Goal: Obtain resource: Download file/media

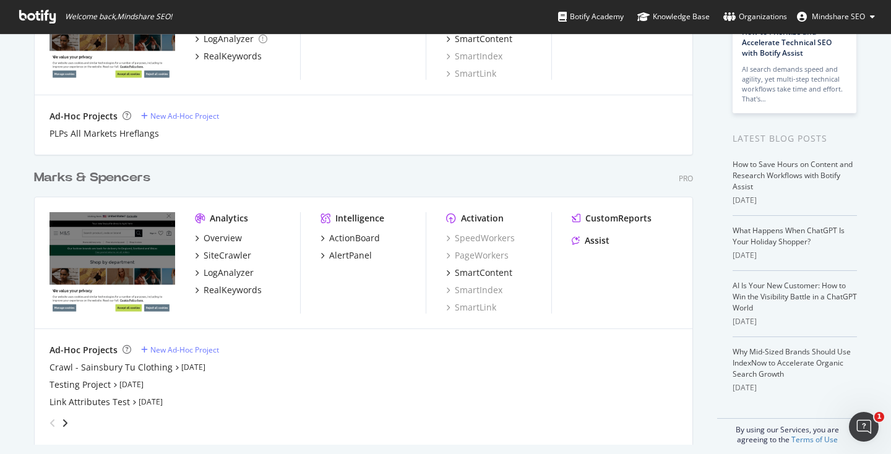
scroll to position [168, 0]
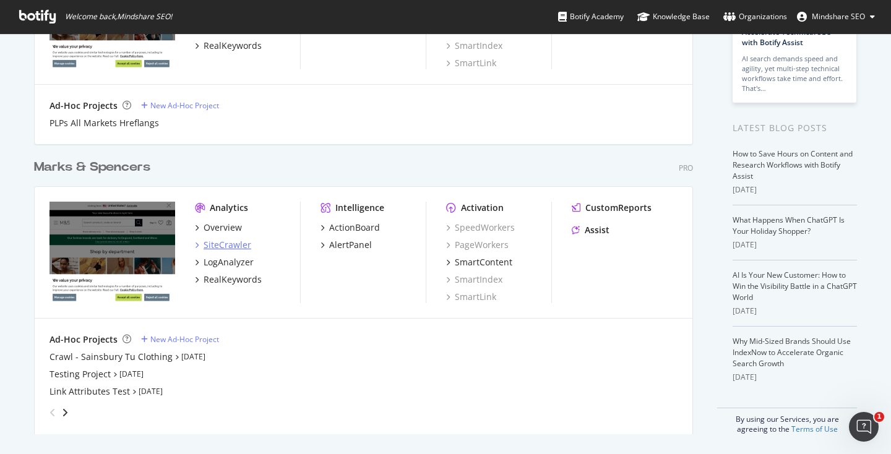
click at [232, 244] on div "SiteCrawler" at bounding box center [228, 245] width 48 height 12
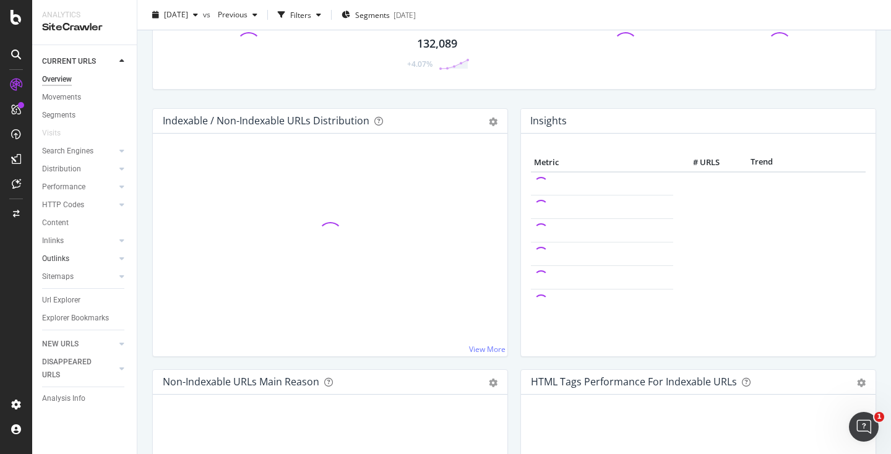
scroll to position [85, 0]
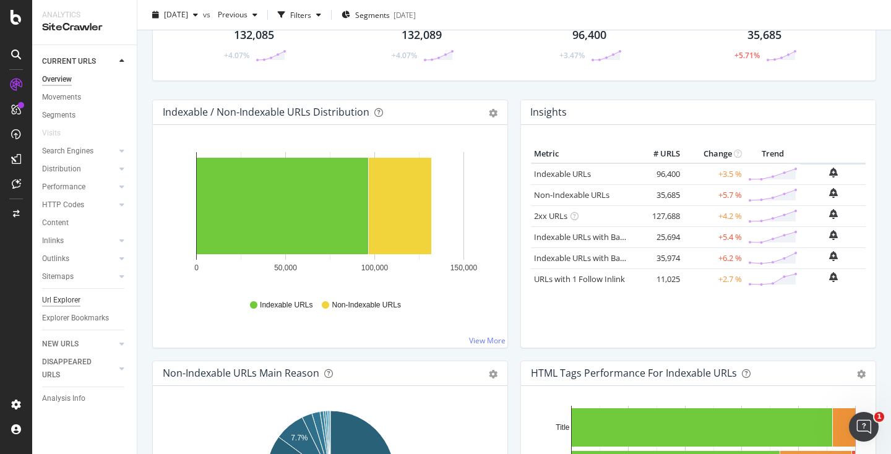
click at [63, 303] on div "Url Explorer" at bounding box center [61, 300] width 38 height 13
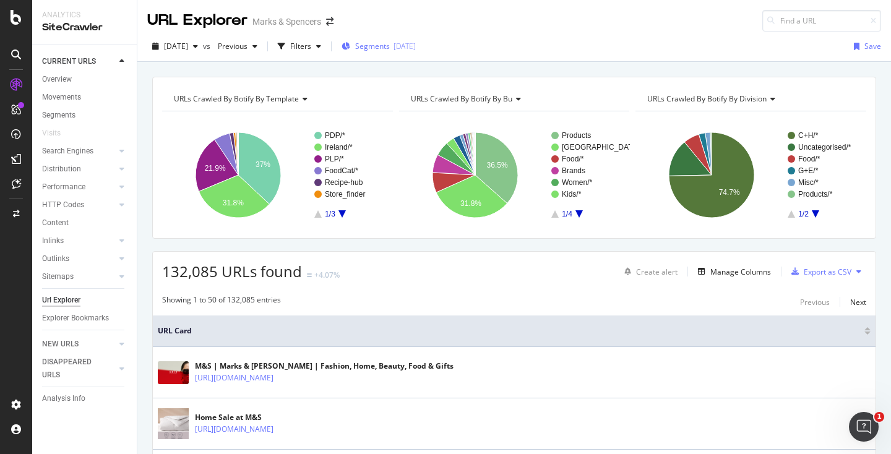
click at [390, 48] on span "Segments" at bounding box center [372, 46] width 35 height 11
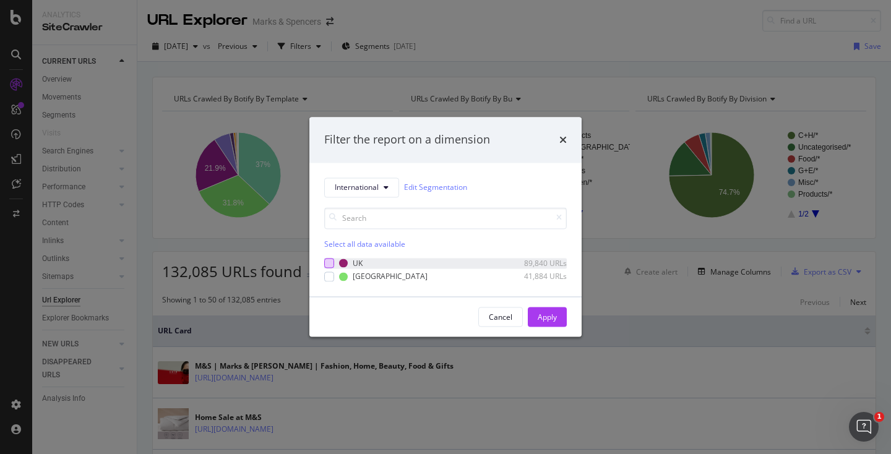
click at [329, 260] on div "modal" at bounding box center [329, 264] width 10 height 10
click at [552, 317] on div "Apply" at bounding box center [547, 317] width 19 height 11
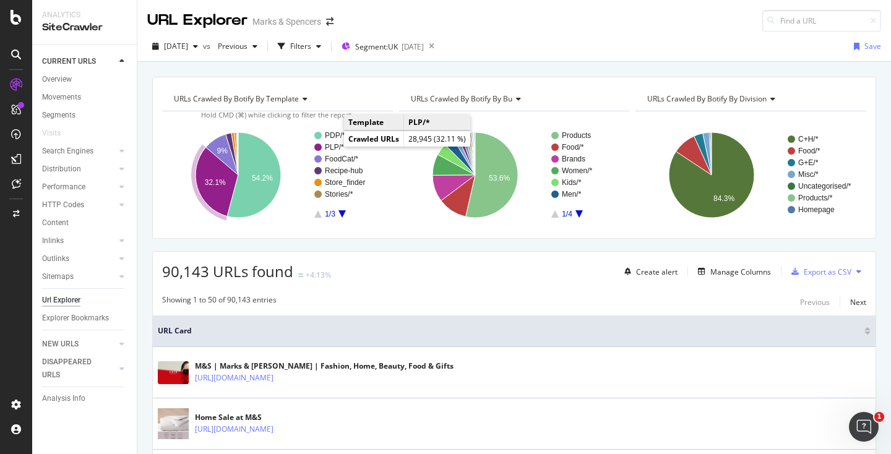
click at [332, 146] on text "PLP/*" at bounding box center [334, 147] width 19 height 9
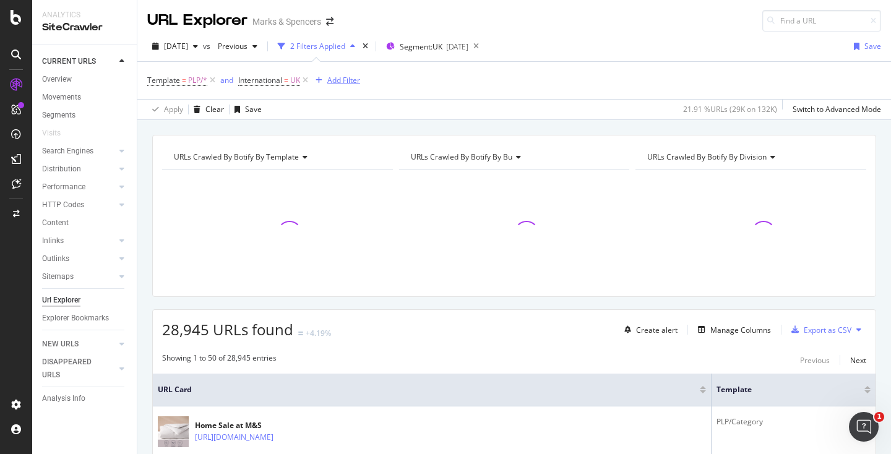
click at [340, 81] on div "Add Filter" at bounding box center [343, 80] width 33 height 11
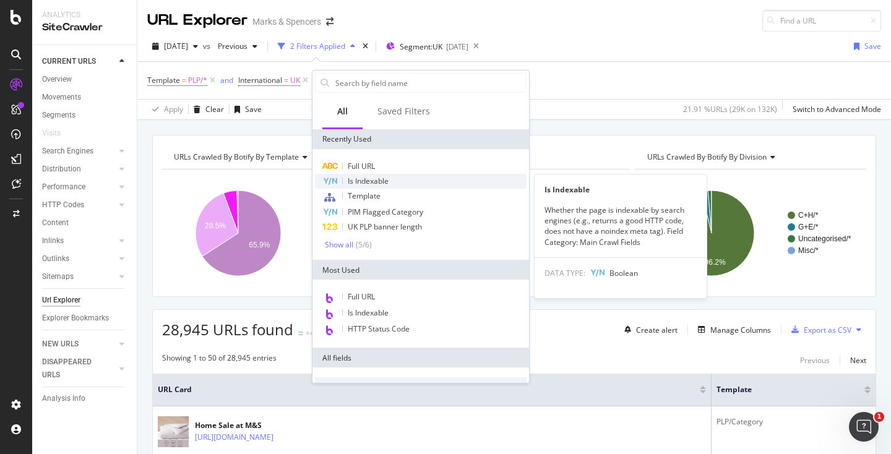
click at [380, 181] on span "Is Indexable" at bounding box center [368, 181] width 41 height 11
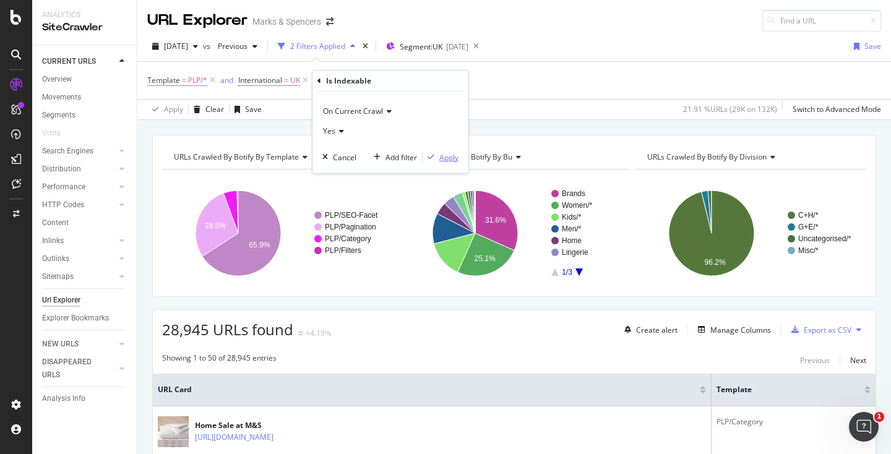
click at [450, 158] on div "Apply" at bounding box center [448, 157] width 19 height 11
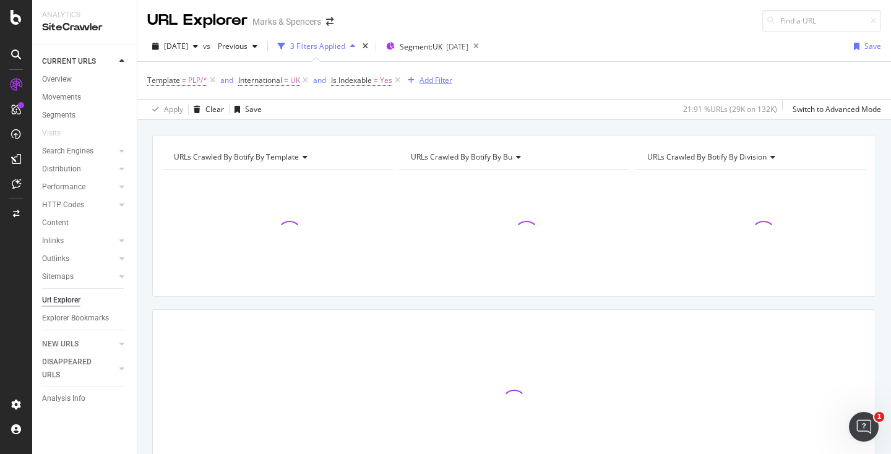
click at [431, 82] on div "Add Filter" at bounding box center [435, 80] width 33 height 11
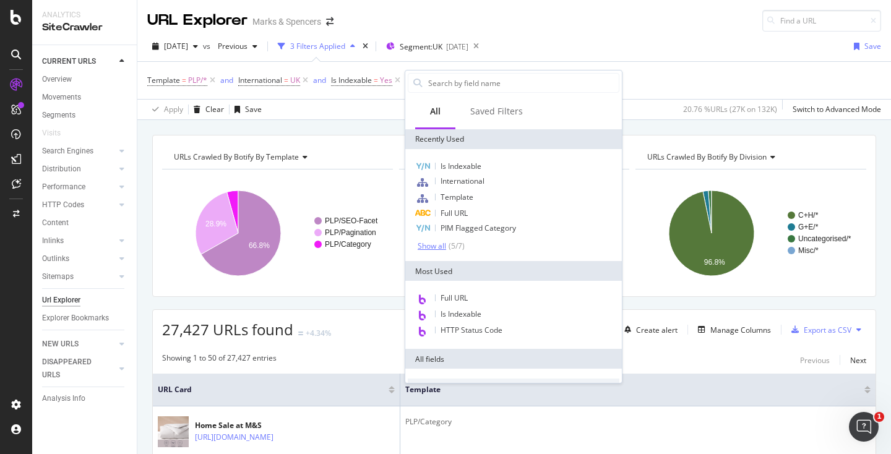
click at [444, 248] on div "Show all" at bounding box center [432, 246] width 28 height 9
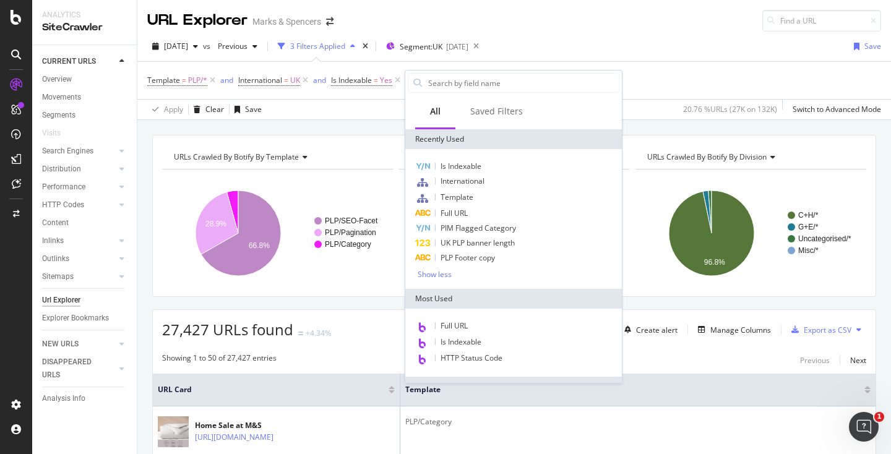
click at [577, 17] on div "URL Explorer Marks & Spencers" at bounding box center [513, 16] width 753 height 32
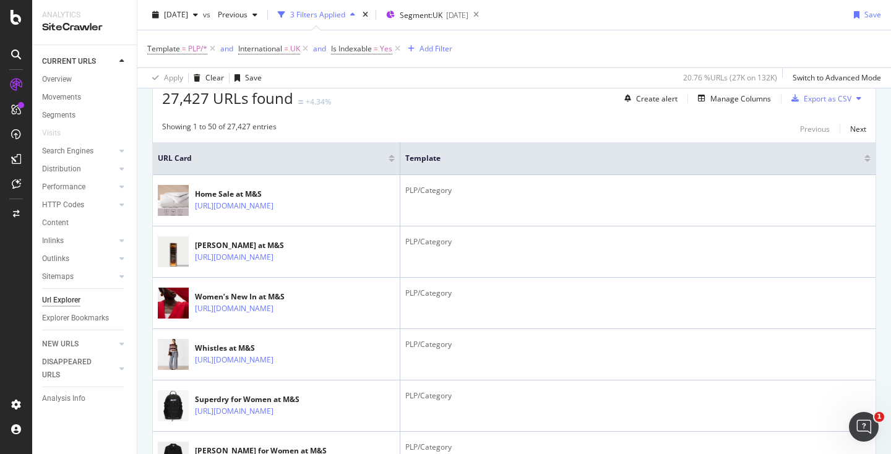
scroll to position [228, 0]
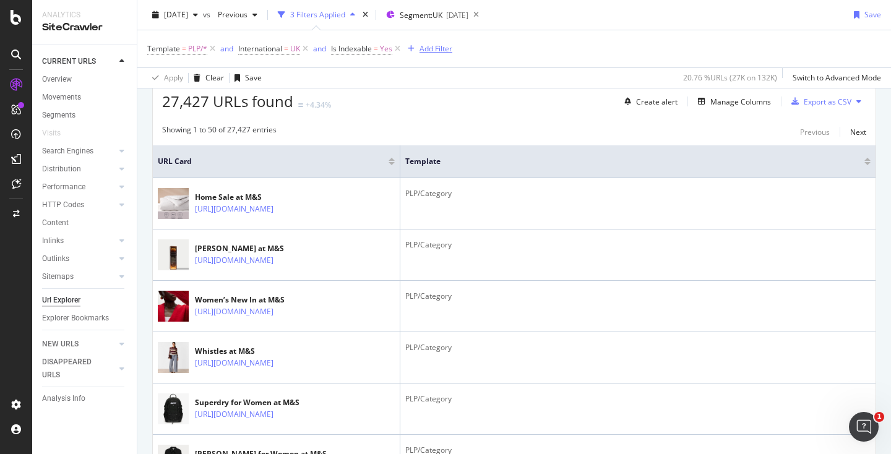
click at [427, 48] on div "Add Filter" at bounding box center [435, 48] width 33 height 11
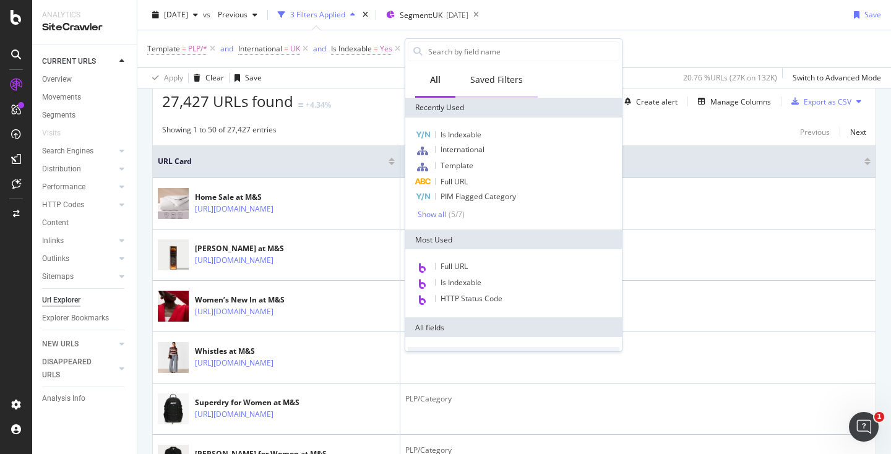
click at [502, 87] on div "Saved Filters" at bounding box center [496, 81] width 82 height 34
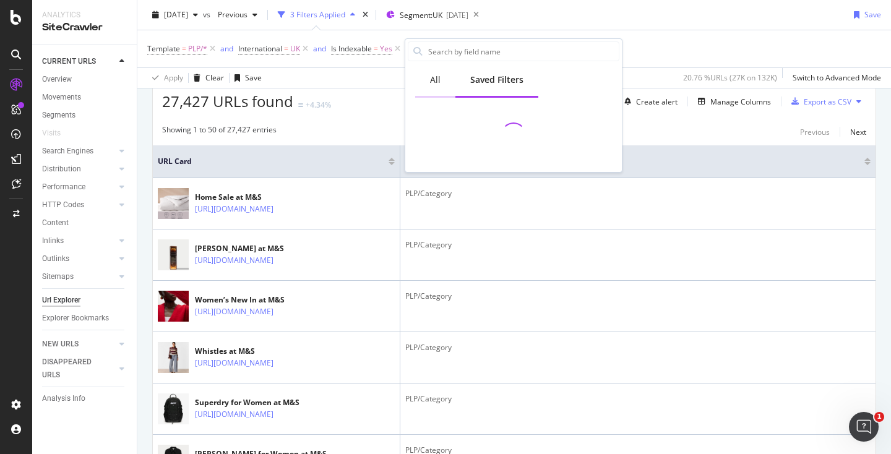
click at [437, 87] on div "All" at bounding box center [435, 81] width 40 height 34
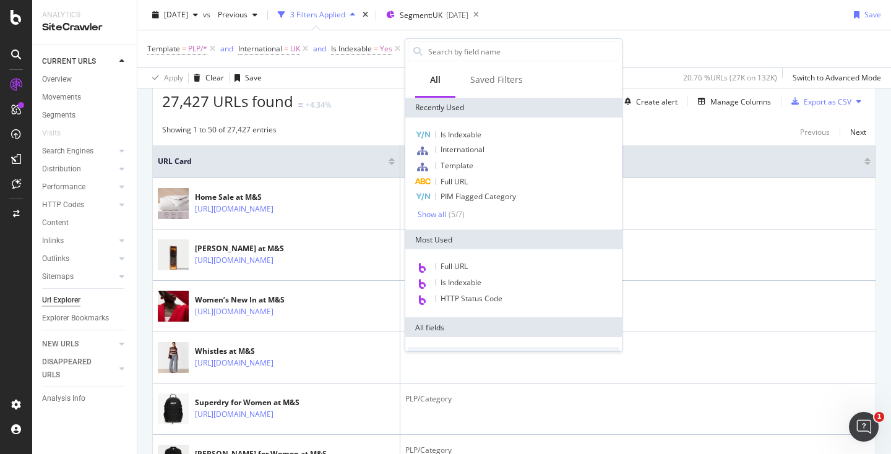
click at [689, 31] on div "Template = PLP/* and International = [GEOGRAPHIC_DATA] and Is Indexable = Yes A…" at bounding box center [514, 48] width 734 height 37
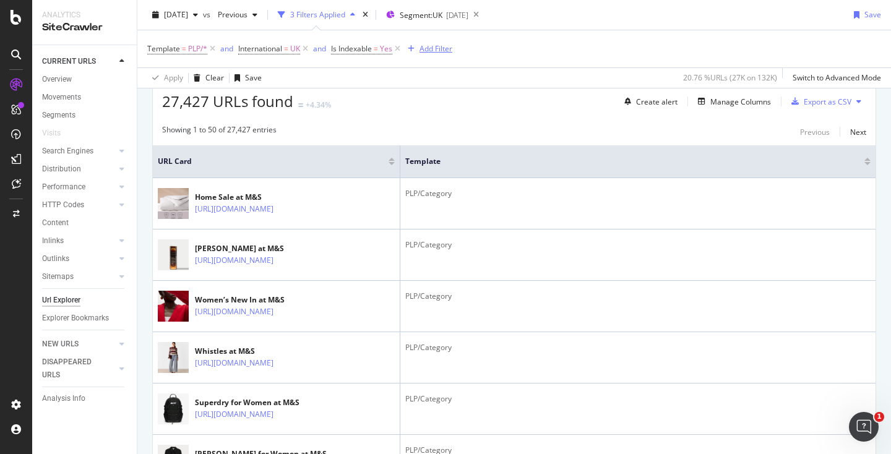
click at [426, 53] on div "Add Filter" at bounding box center [435, 48] width 33 height 11
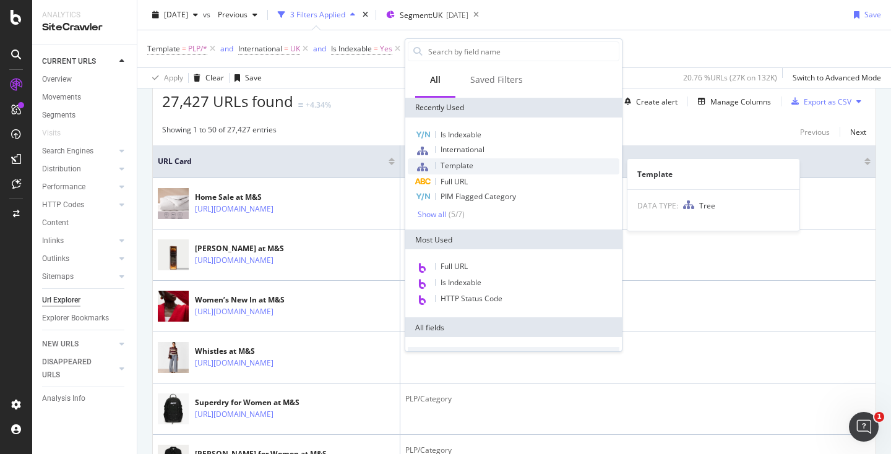
click at [483, 163] on div "Template" at bounding box center [514, 166] width 212 height 16
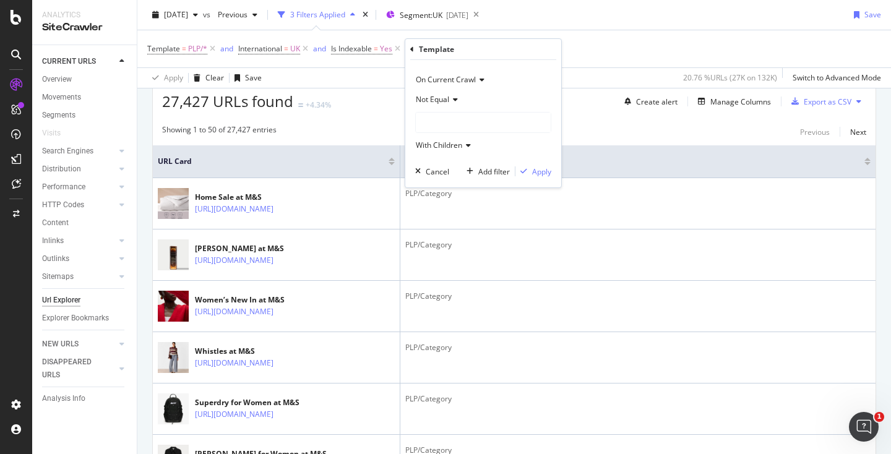
click at [450, 99] on icon at bounding box center [453, 99] width 9 height 7
click at [508, 86] on div "On Current Crawl" at bounding box center [483, 80] width 136 height 20
click at [535, 80] on div "On Current Crawl" at bounding box center [483, 80] width 136 height 20
click at [452, 97] on icon at bounding box center [453, 99] width 9 height 7
click at [448, 123] on div "Equal" at bounding box center [484, 125] width 132 height 16
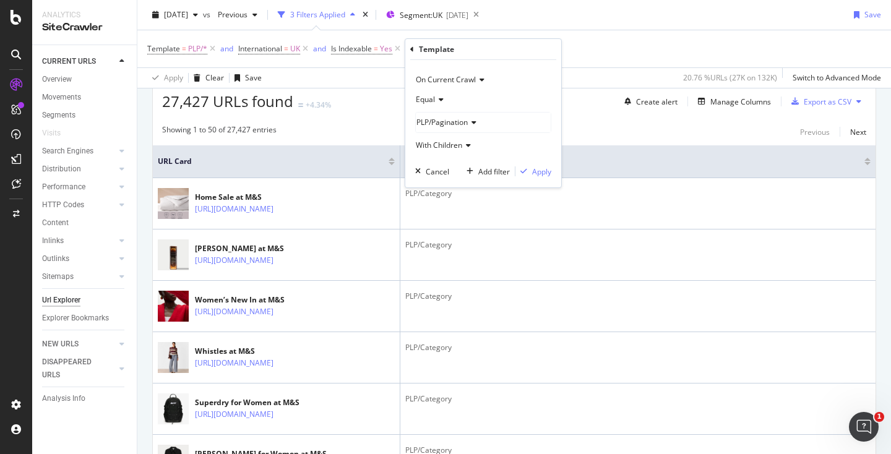
click at [484, 122] on div "PLP/Pagination" at bounding box center [483, 123] width 135 height 20
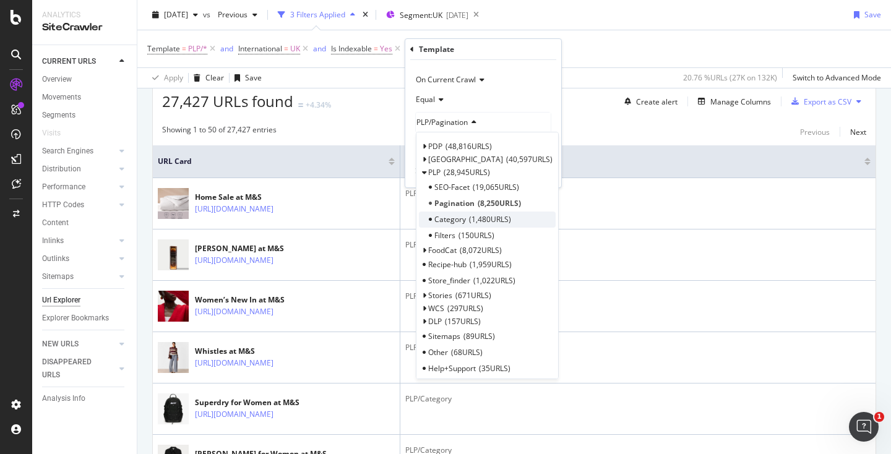
click at [487, 215] on span "1,480 URLS" at bounding box center [490, 219] width 42 height 11
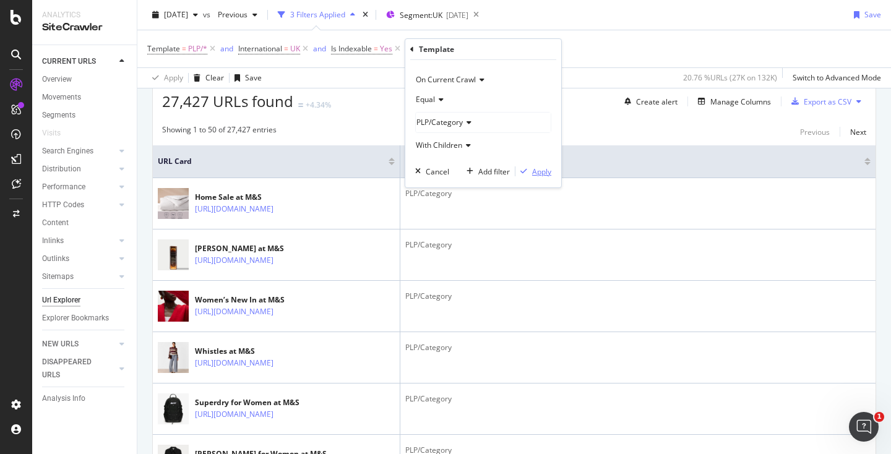
click at [541, 168] on div "Apply" at bounding box center [541, 171] width 19 height 11
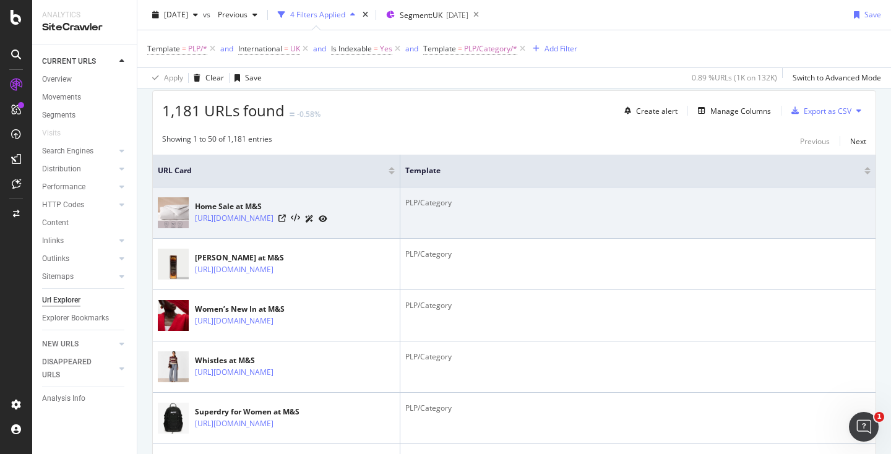
scroll to position [181, 0]
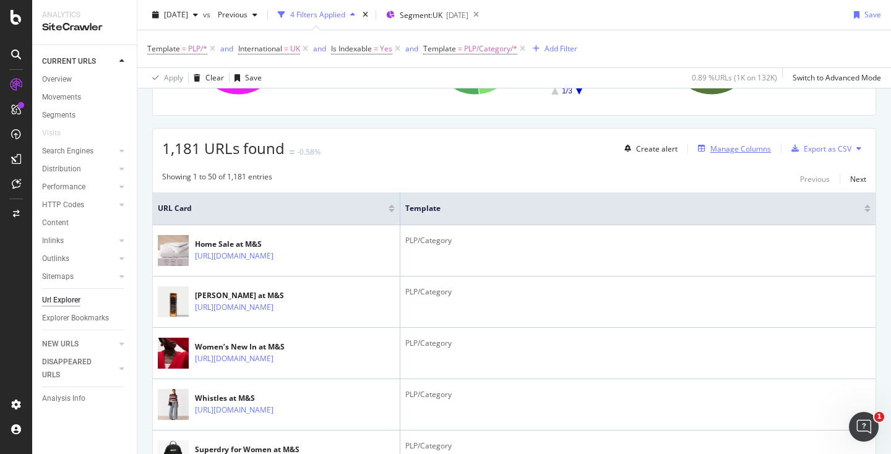
click at [731, 152] on div "Manage Columns" at bounding box center [740, 149] width 61 height 11
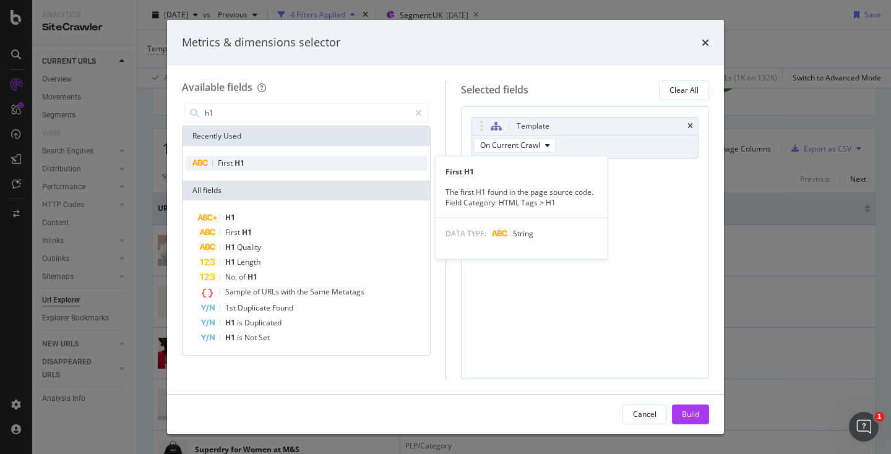
type input "h1"
click at [236, 157] on div "First H1" at bounding box center [306, 163] width 242 height 15
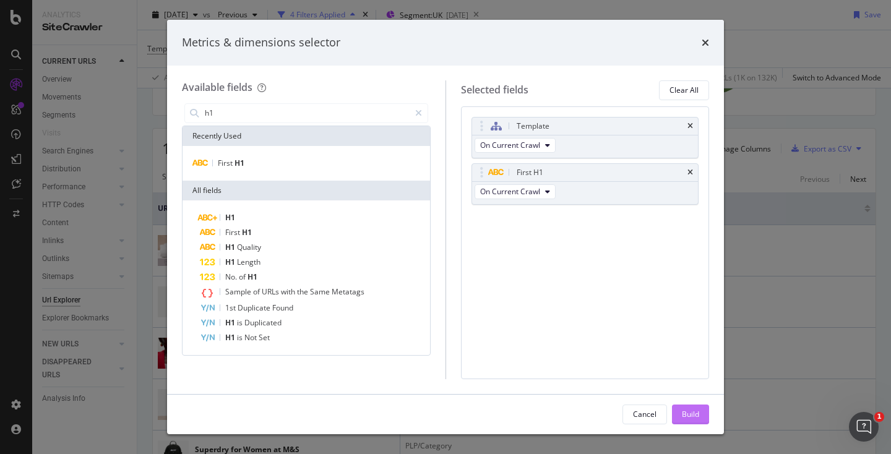
click at [690, 418] on div "Build" at bounding box center [690, 414] width 17 height 11
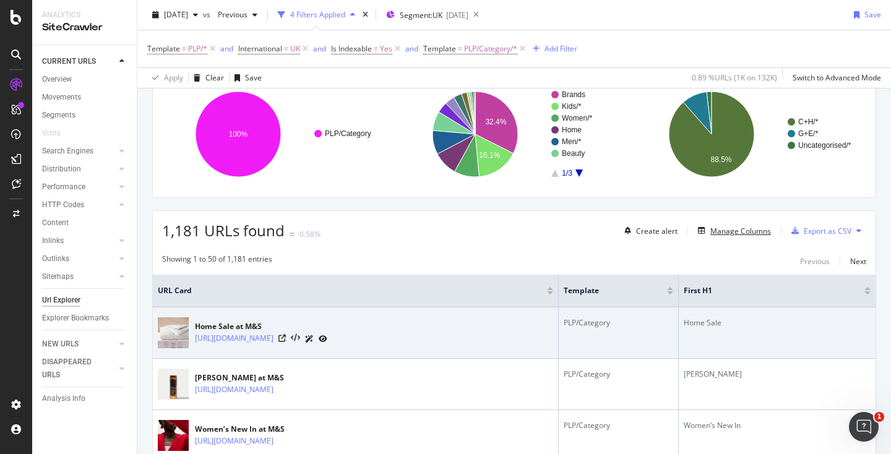
scroll to position [108, 0]
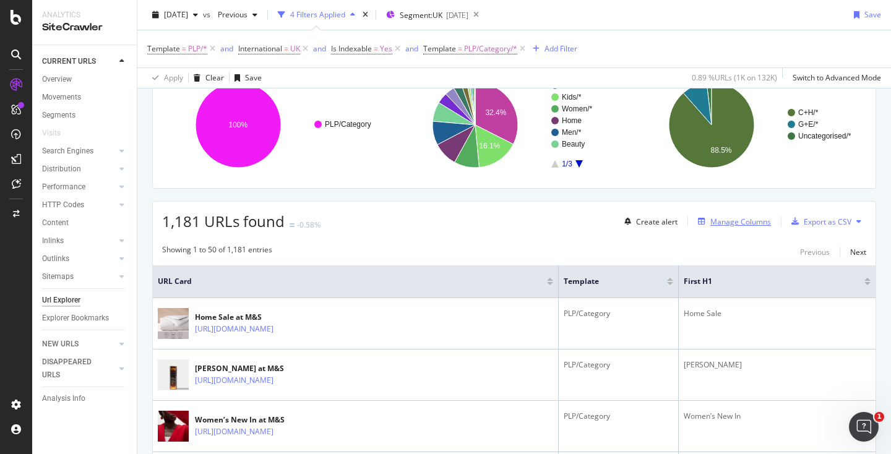
click at [740, 223] on div "Manage Columns" at bounding box center [740, 222] width 61 height 11
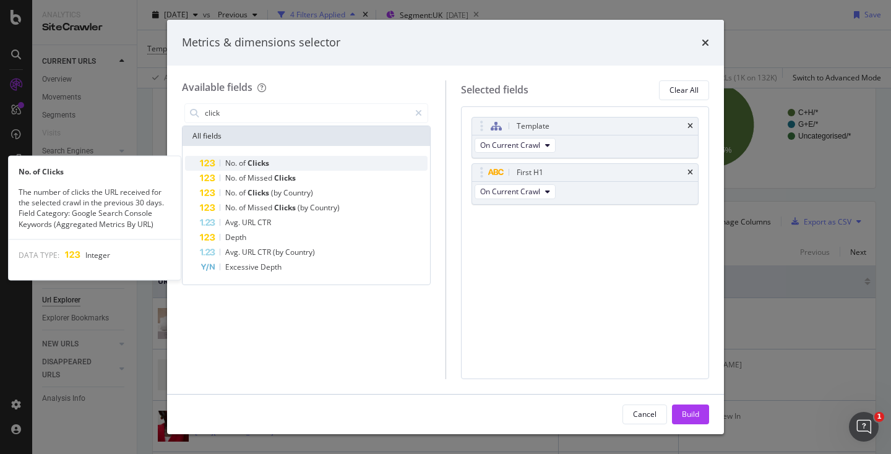
type input "click"
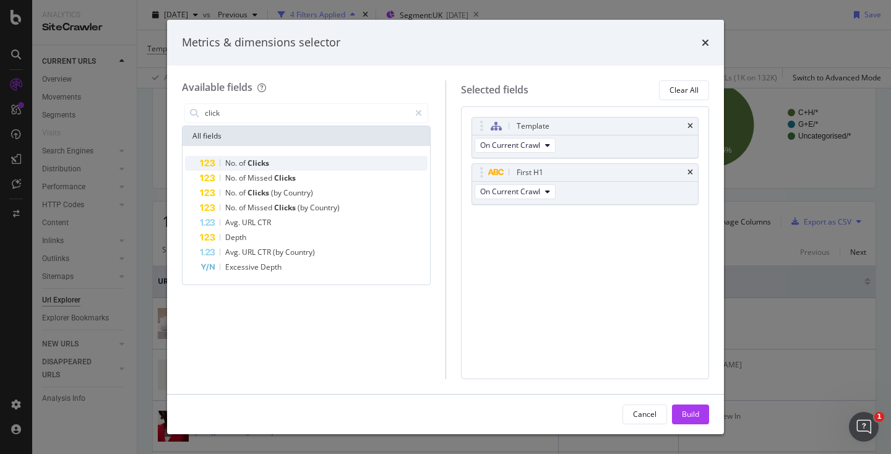
click at [267, 161] on span "Clicks" at bounding box center [258, 163] width 22 height 11
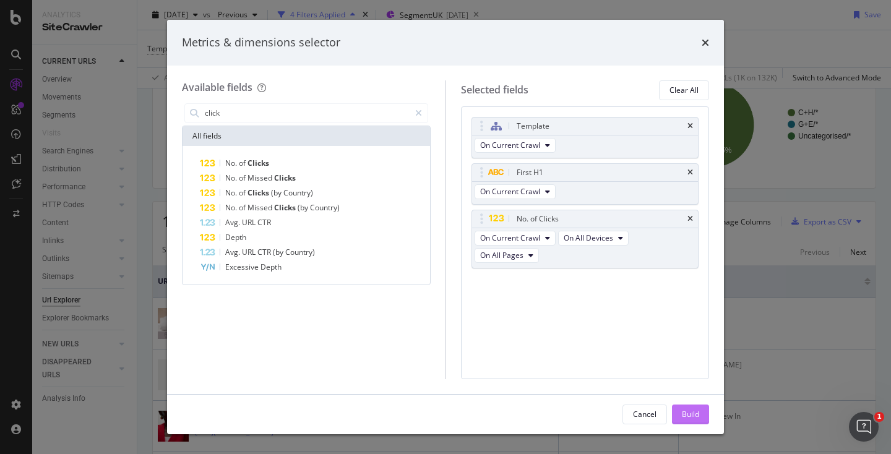
click at [700, 416] on button "Build" at bounding box center [690, 415] width 37 height 20
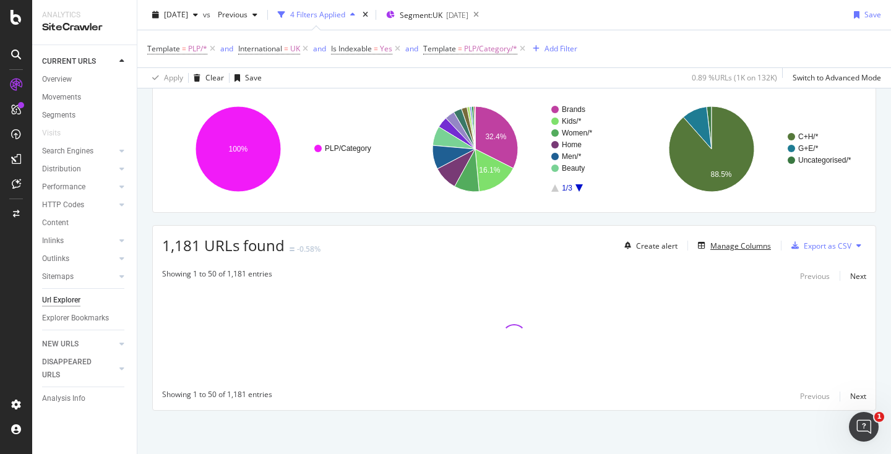
scroll to position [84, 0]
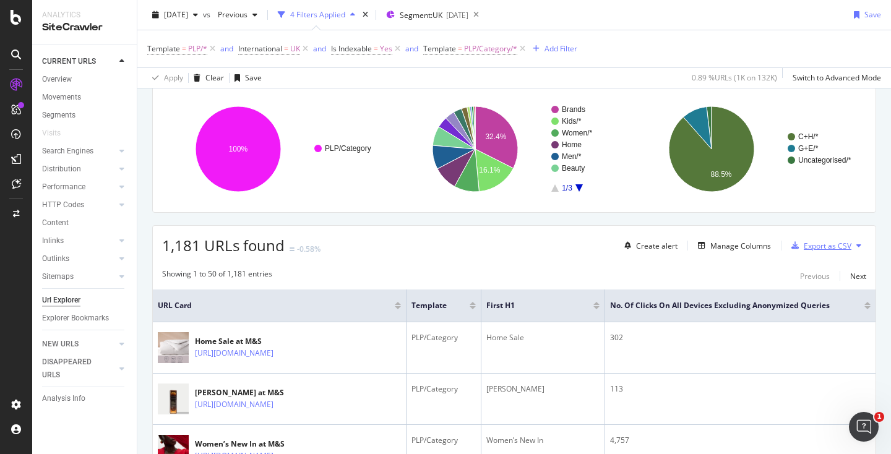
click at [822, 249] on div "Export as CSV" at bounding box center [828, 246] width 48 height 11
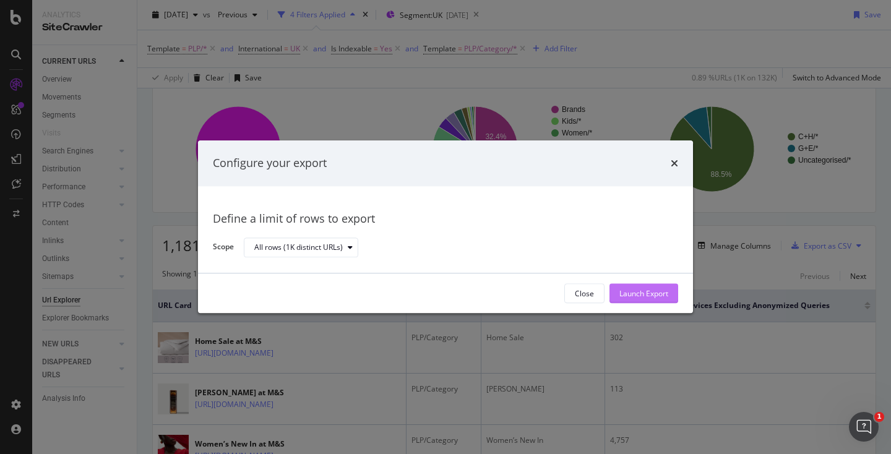
click at [632, 291] on div "Launch Export" at bounding box center [643, 293] width 49 height 11
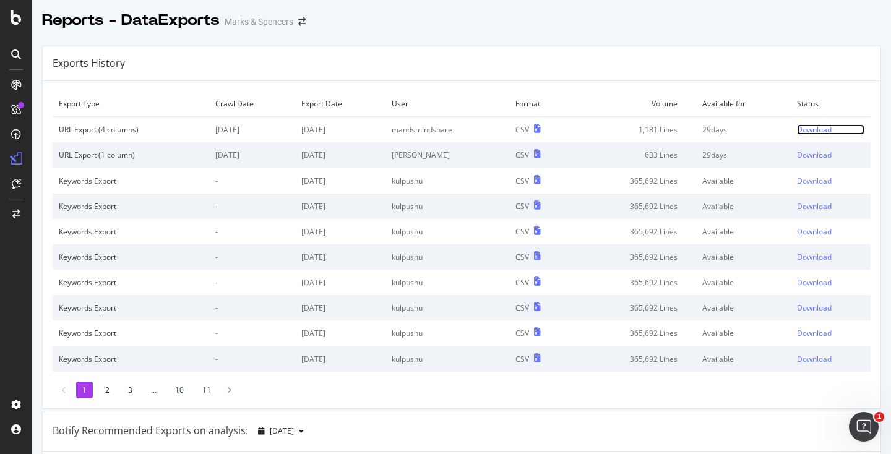
click at [817, 132] on div "Download" at bounding box center [814, 129] width 35 height 11
